Goal: Find specific page/section: Find specific page/section

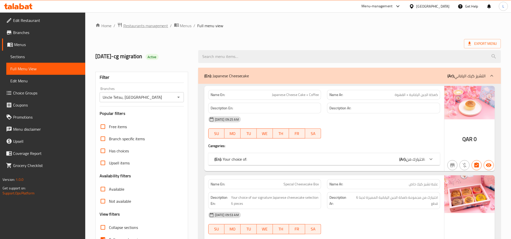
click at [142, 26] on span "Restaurants management" at bounding box center [145, 26] width 45 height 6
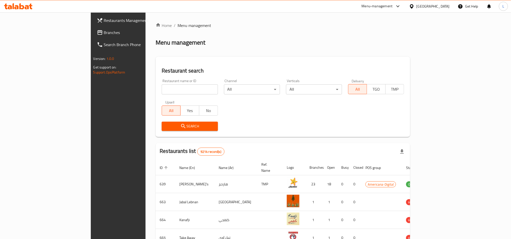
click at [414, 7] on icon at bounding box center [411, 6] width 5 height 5
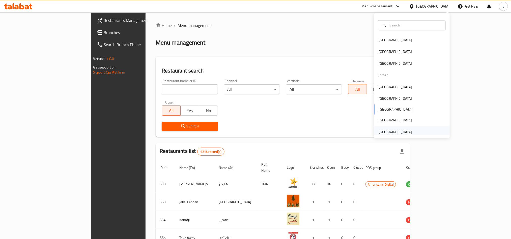
click at [395, 129] on div "United Arab Emirates" at bounding box center [394, 132] width 33 height 6
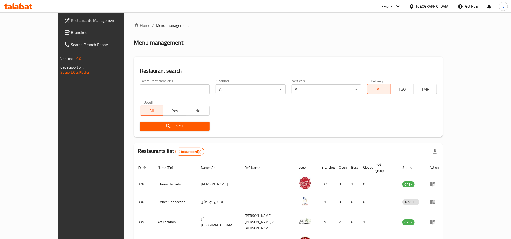
click at [71, 30] on span "Branches" at bounding box center [105, 32] width 68 height 6
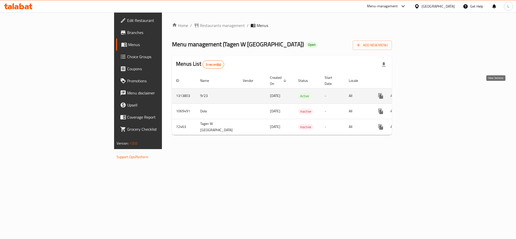
click at [423, 94] on link "enhanced table" at bounding box center [417, 96] width 12 height 12
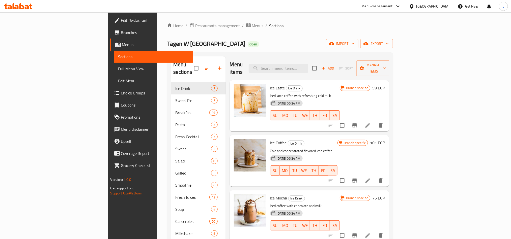
click at [118, 68] on span "Full Menu View" at bounding box center [153, 69] width 71 height 6
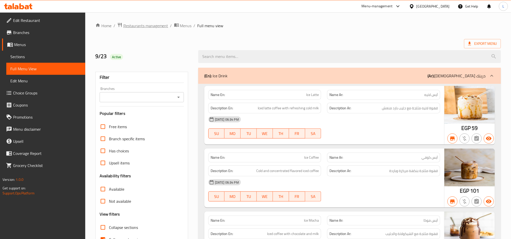
click at [143, 29] on span "Restaurants management" at bounding box center [145, 26] width 45 height 6
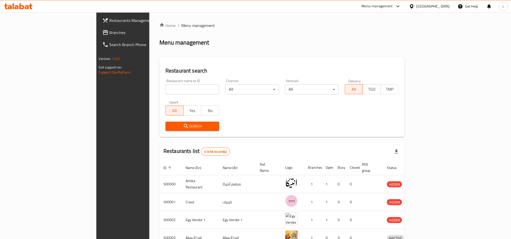
click at [165, 89] on input "search" at bounding box center [192, 89] width 54 height 10
paste input "Wawshy"
type input "Wawshy"
click at [169, 124] on span "Search" at bounding box center [192, 126] width 46 height 6
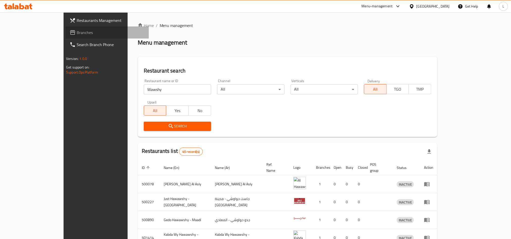
click at [66, 37] on link "Branches" at bounding box center [107, 32] width 83 height 12
